Goal: Information Seeking & Learning: Learn about a topic

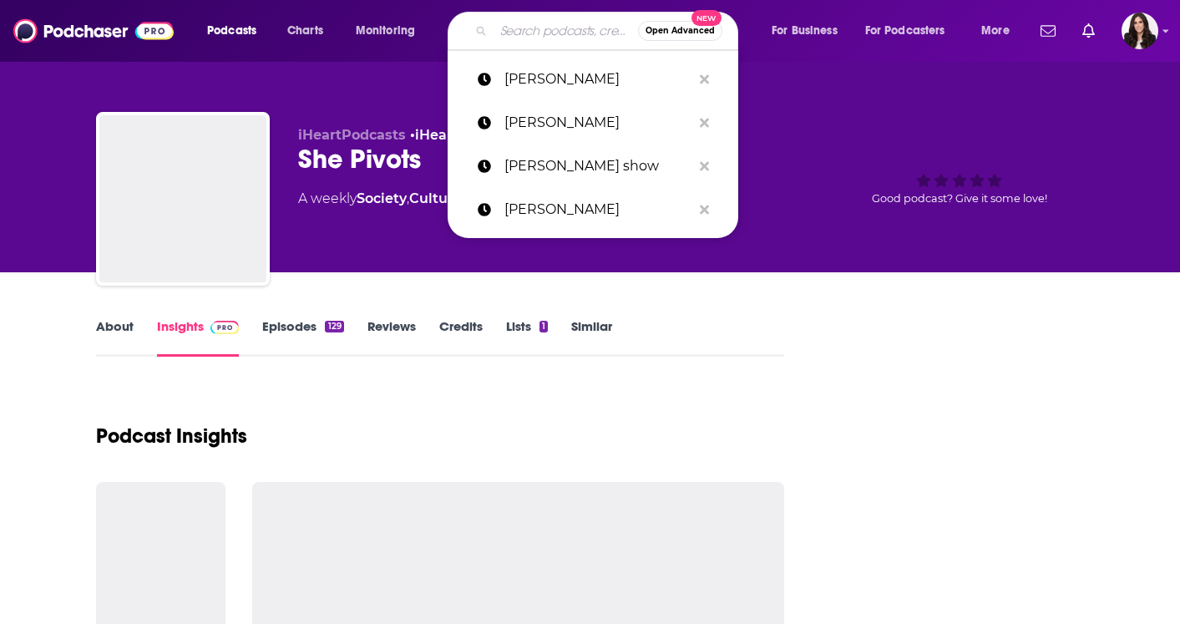
click at [548, 20] on input "Search podcasts, credits, & more..." at bounding box center [565, 31] width 144 height 27
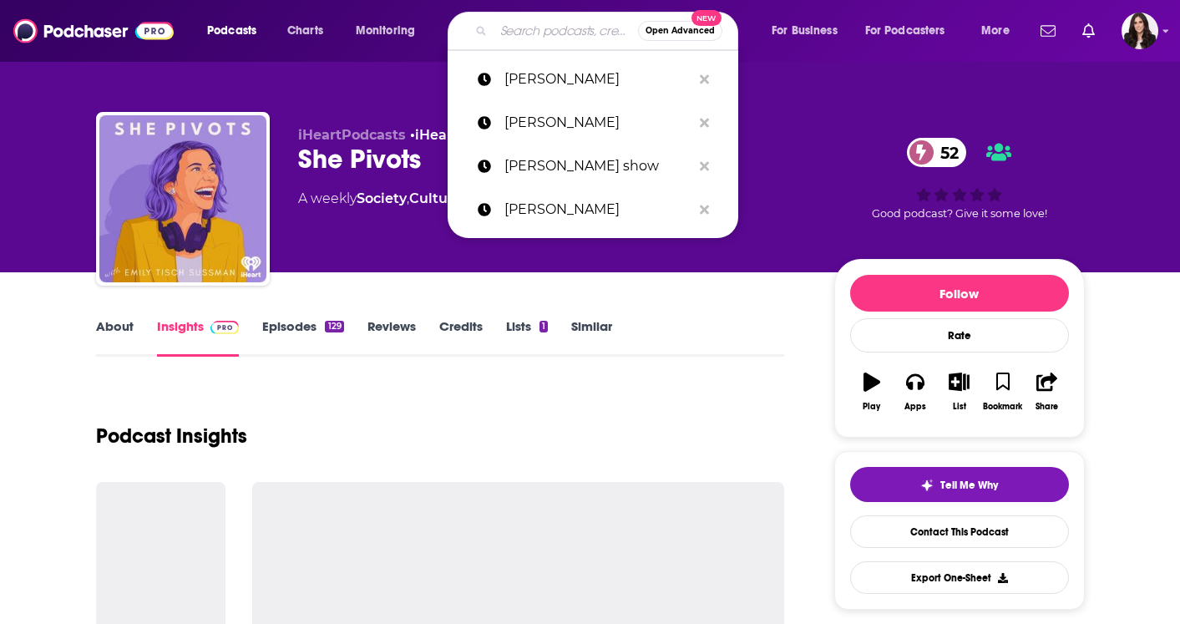
paste input "The Failure Factor Season 6"
type input "The Failure Factor Season 6"
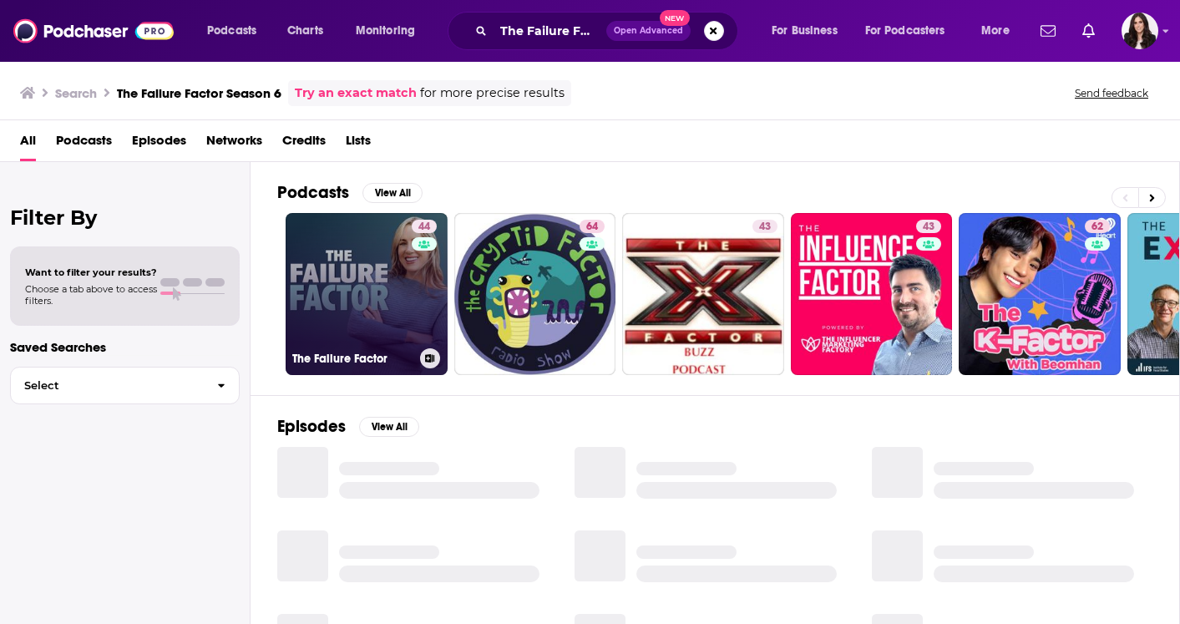
click at [366, 289] on link "44 The Failure Factor" at bounding box center [367, 294] width 162 height 162
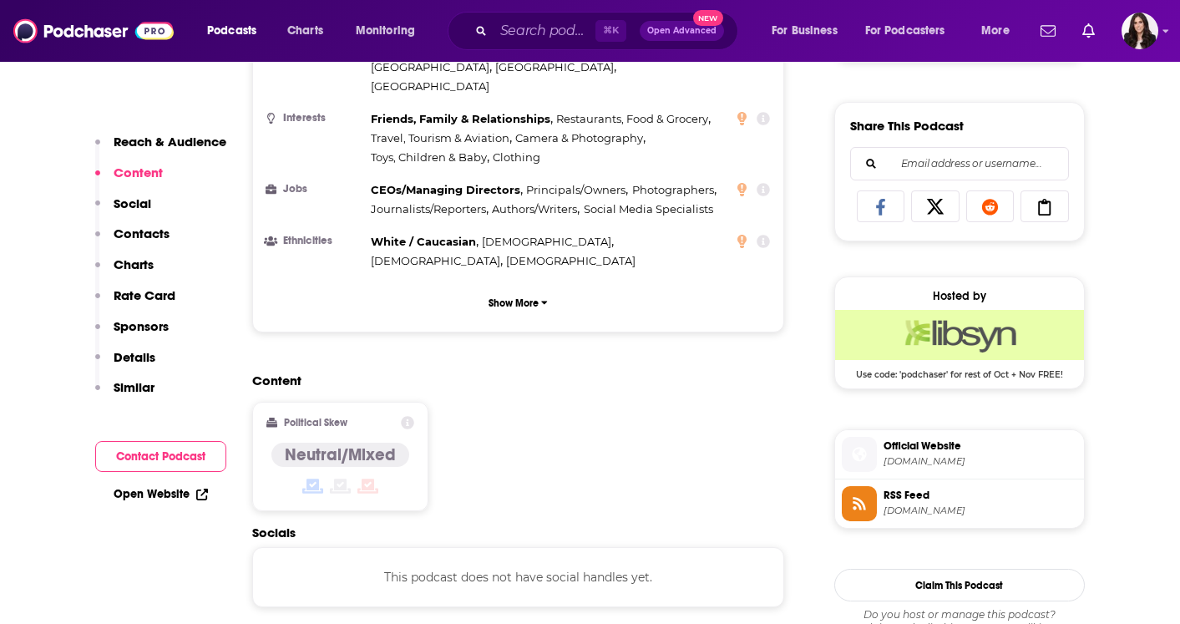
scroll to position [955, 0]
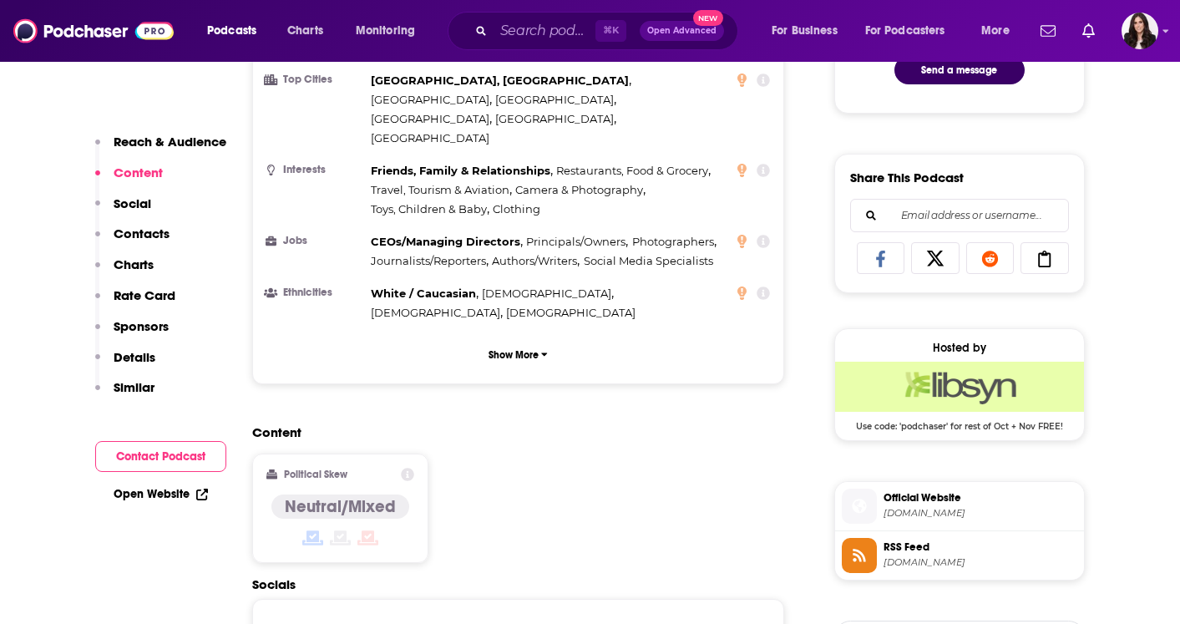
click at [889, 265] on icon at bounding box center [880, 258] width 47 height 17
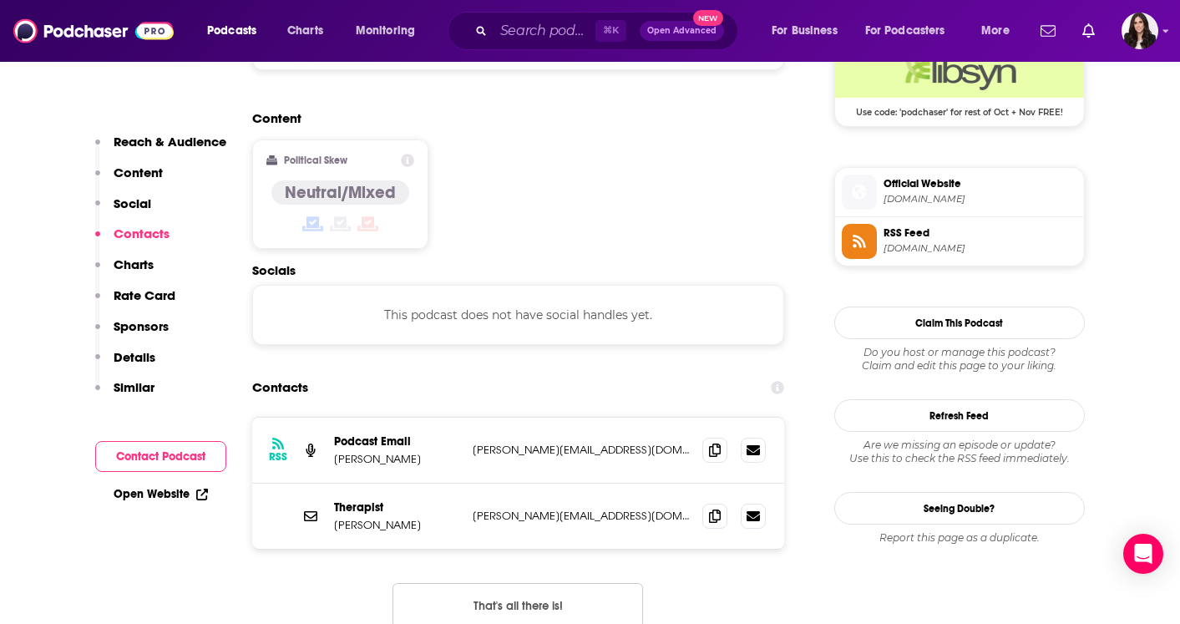
scroll to position [1332, 0]
